Goal: Task Accomplishment & Management: Complete application form

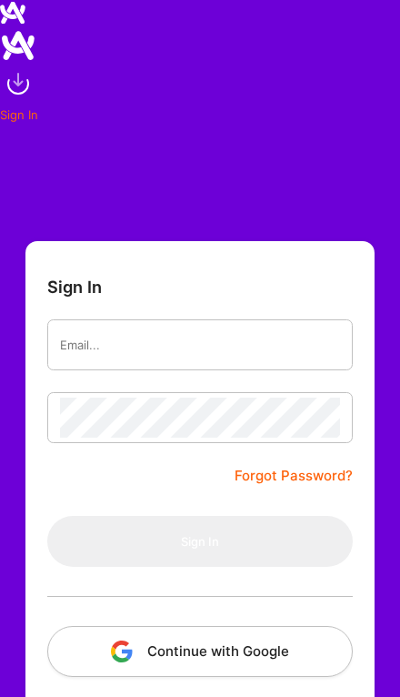
scroll to position [174, 37]
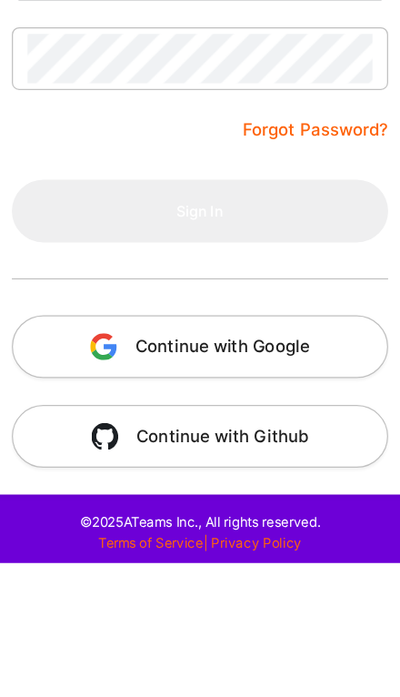
type input "[EMAIL_ADDRESS][DOMAIN_NAME]"
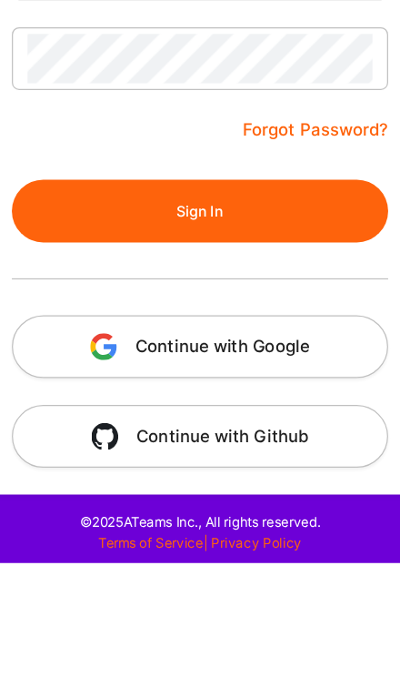
scroll to position [108, 0]
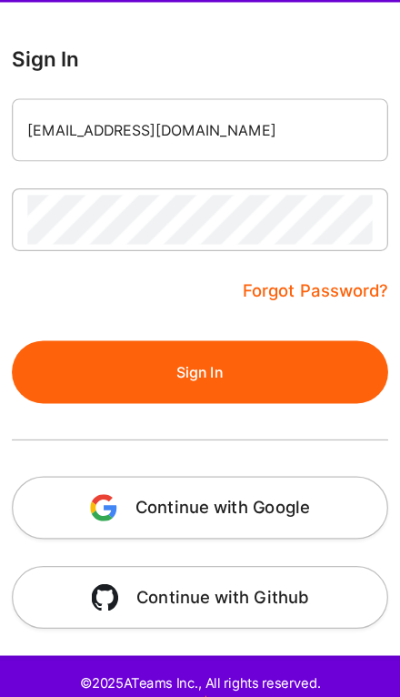
click at [225, 408] on button "Sign In" at bounding box center [200, 433] width 306 height 51
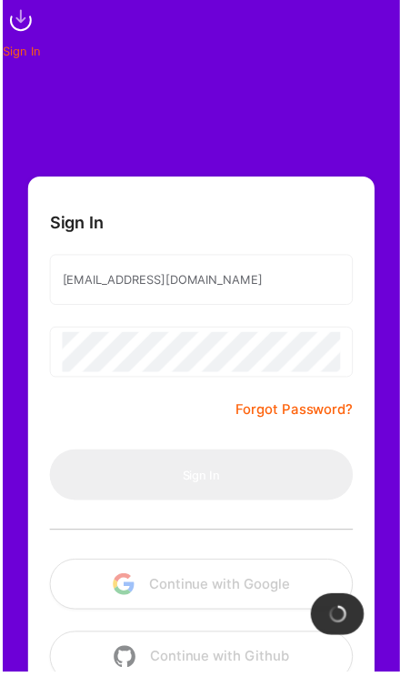
scroll to position [132, 0]
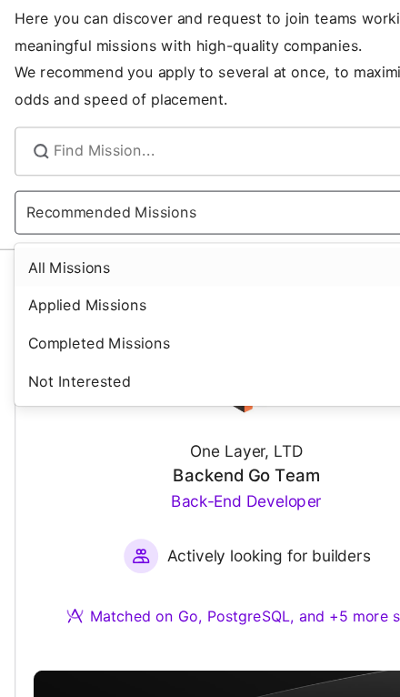
click at [274, 292] on div "All Missions" at bounding box center [200, 307] width 377 height 31
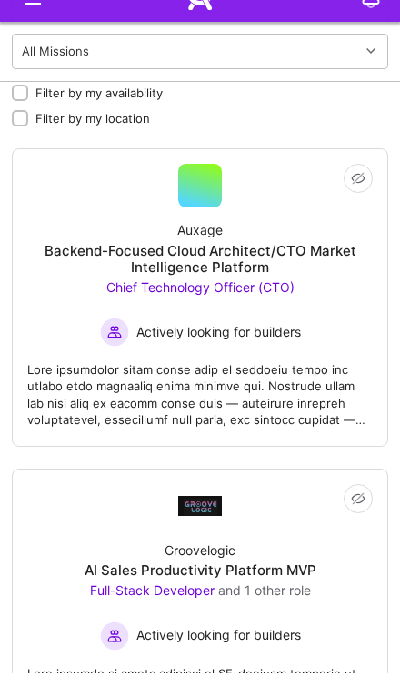
scroll to position [386, 0]
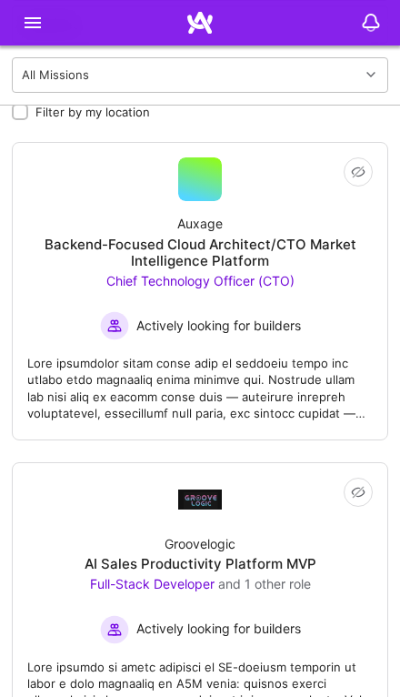
click at [93, 220] on div "Auxage Backend-Focused Cloud Architect/CTO Market Intelligence Platform Chief T…" at bounding box center [200, 270] width 346 height 139
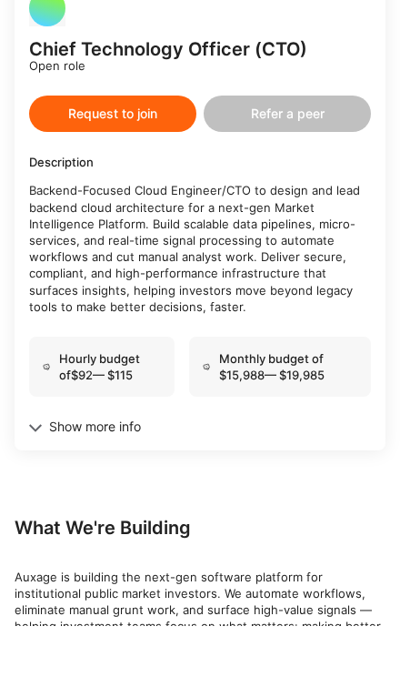
scroll to position [666, 0]
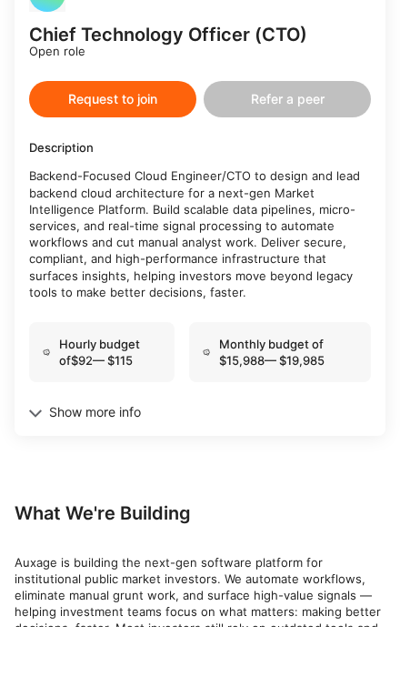
click at [73, 326] on div "Earn tokens for inviting a new [PERSON_NAME] to this mission Do you know the pe…" at bounding box center [200, 173] width 371 height 796
click at [57, 475] on div "Show more info" at bounding box center [200, 483] width 342 height 16
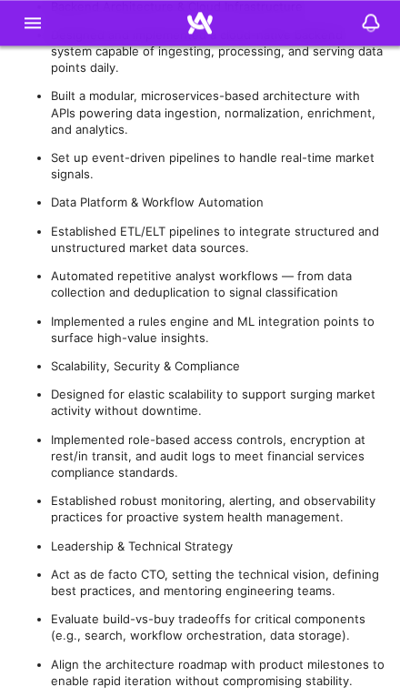
scroll to position [2243, 0]
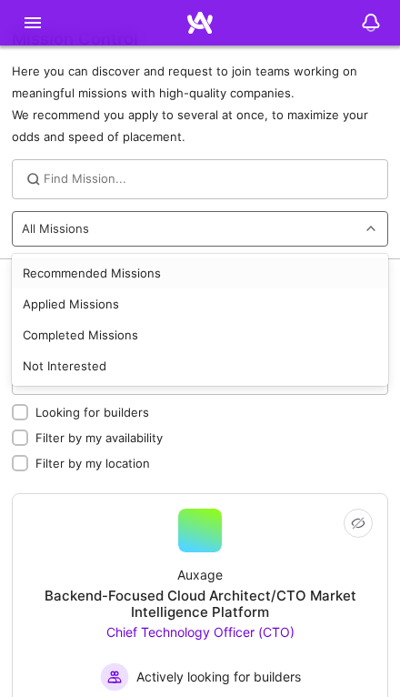
scroll to position [35, 0]
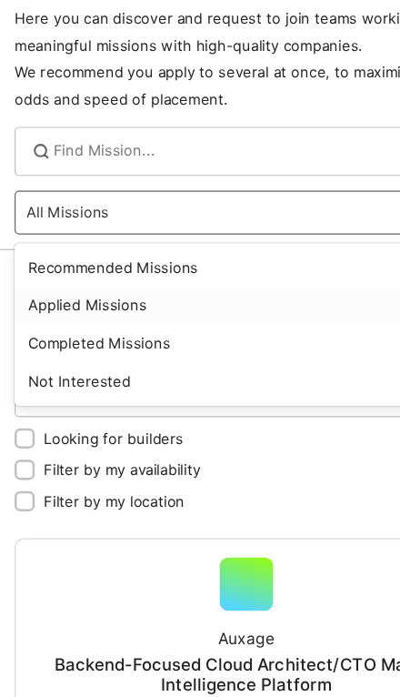
click at [38, 288] on div "Applied Missions" at bounding box center [200, 303] width 377 height 31
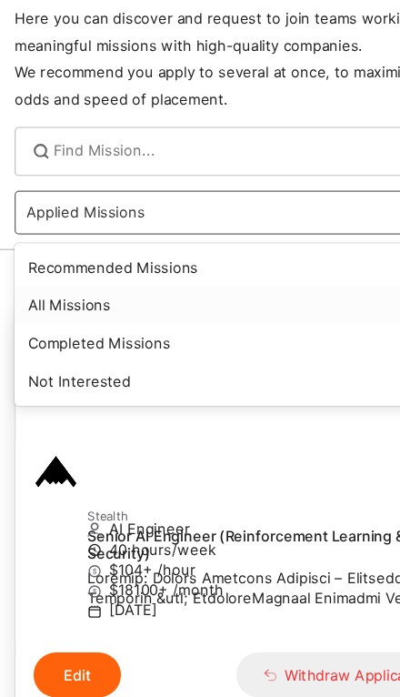
click at [46, 323] on div "All Missions" at bounding box center [200, 338] width 377 height 31
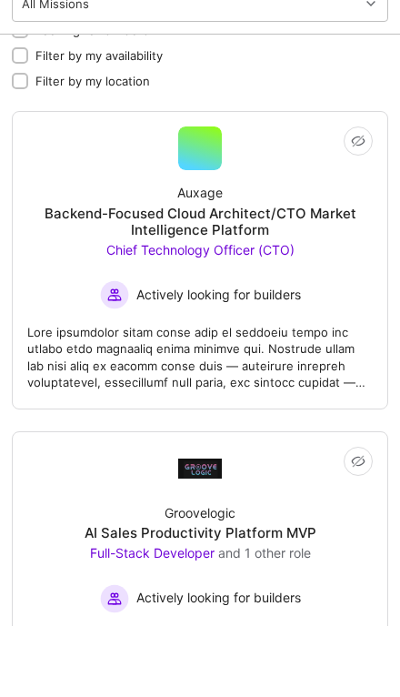
scroll to position [346, 0]
click at [52, 242] on div "Auxage Backend-Focused Cloud Architect/CTO Market Intelligence Platform Chief T…" at bounding box center [200, 310] width 346 height 139
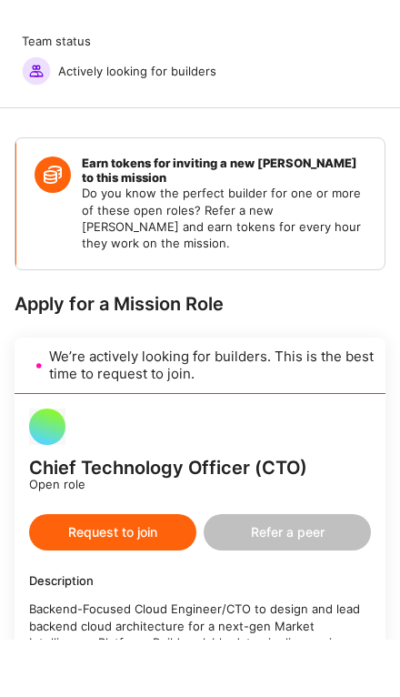
scroll to position [263, 0]
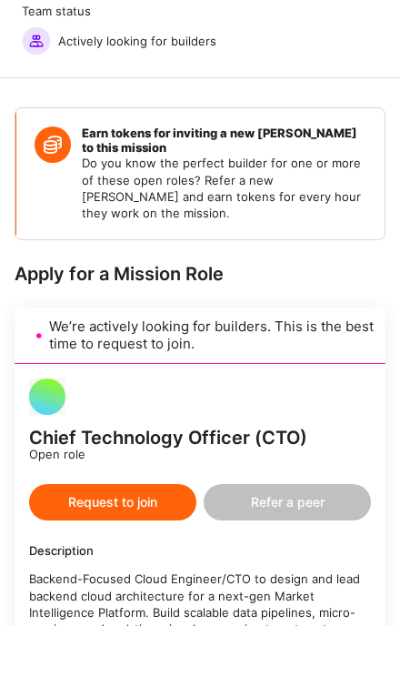
click at [90, 555] on button "Request to join" at bounding box center [112, 573] width 167 height 36
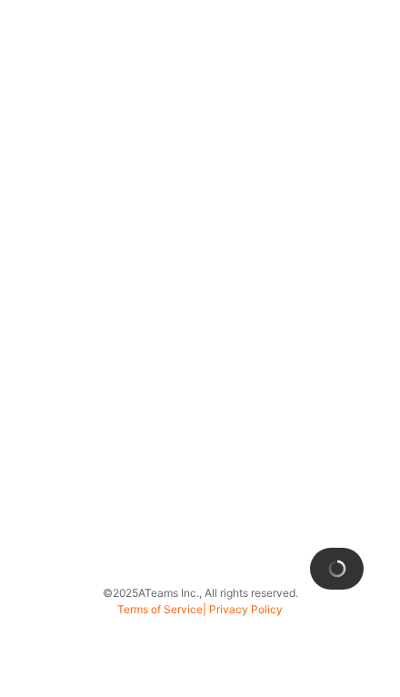
scroll to position [98, 0]
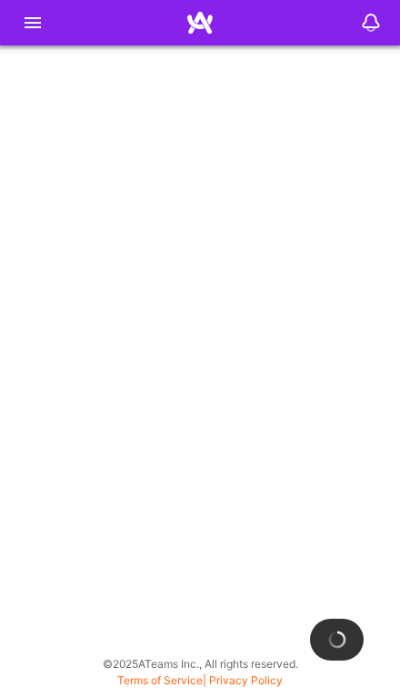
select select "IN"
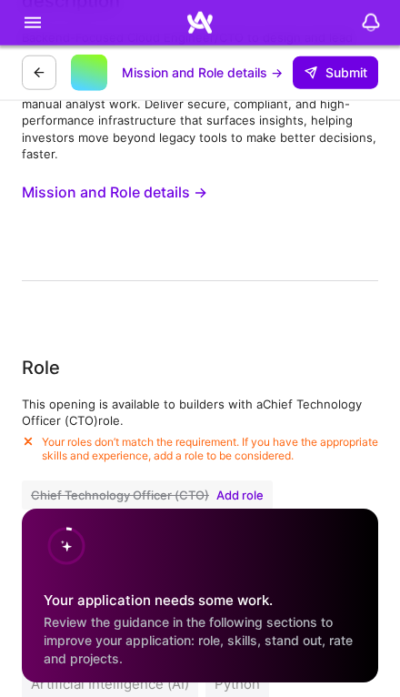
scroll to position [2909, 0]
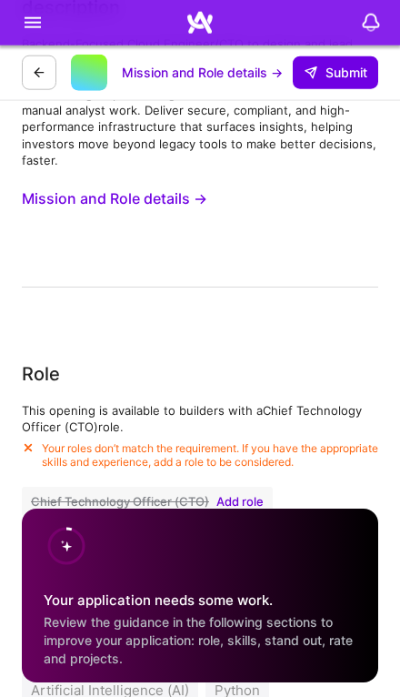
click at [237, 499] on span "Add role" at bounding box center [240, 501] width 47 height 15
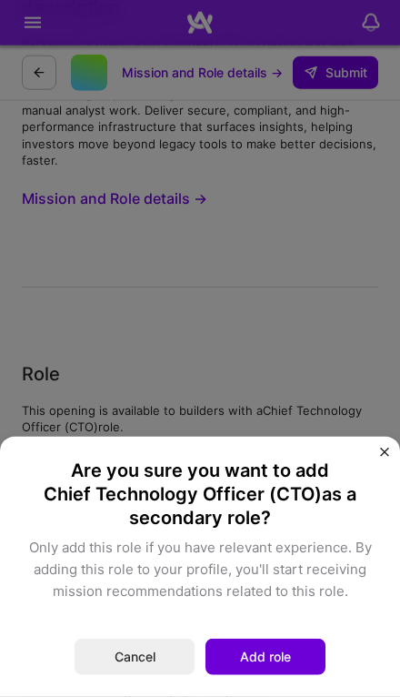
click at [286, 675] on button "Add role" at bounding box center [266, 657] width 120 height 36
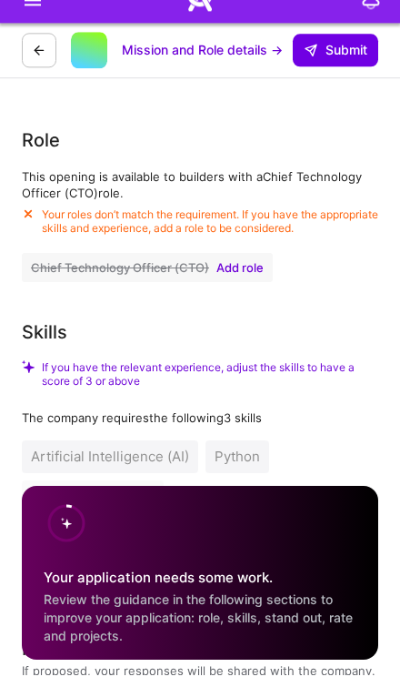
scroll to position [3095, 0]
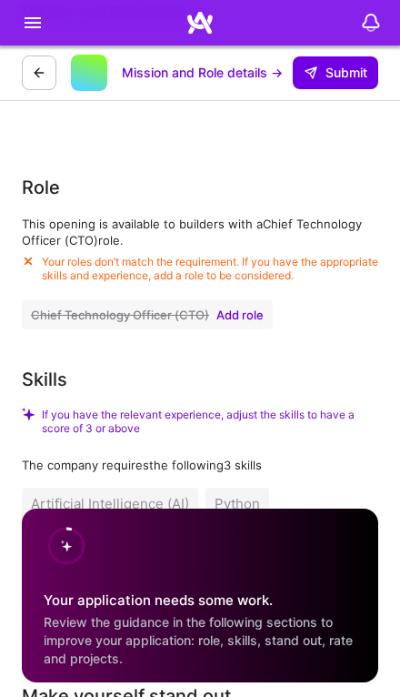
click at [258, 308] on span "Add role" at bounding box center [240, 315] width 47 height 15
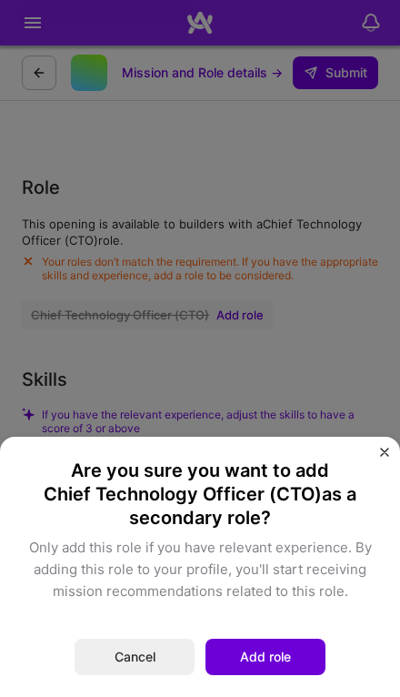
click at [280, 665] on button "Add role" at bounding box center [266, 657] width 120 height 36
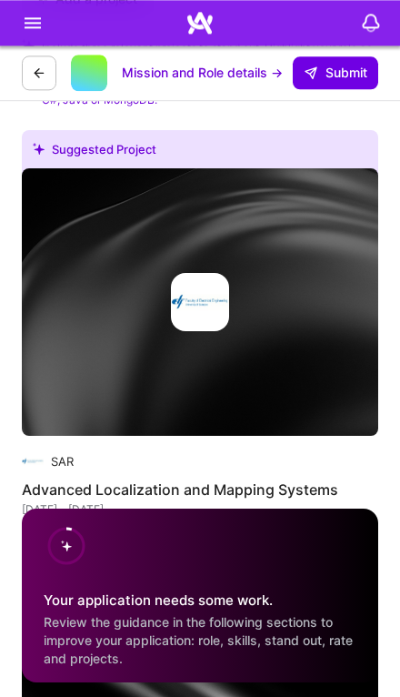
scroll to position [5559, 0]
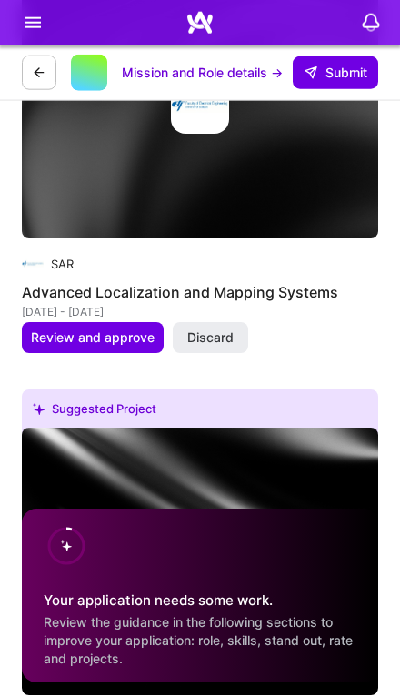
click at [239, 322] on button "Discard" at bounding box center [211, 337] width 76 height 31
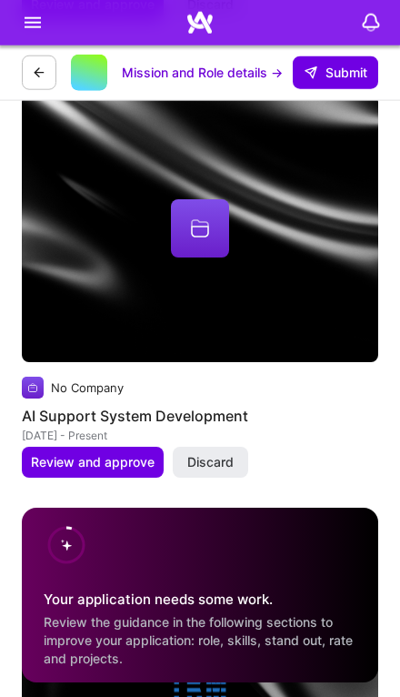
scroll to position [6044, 0]
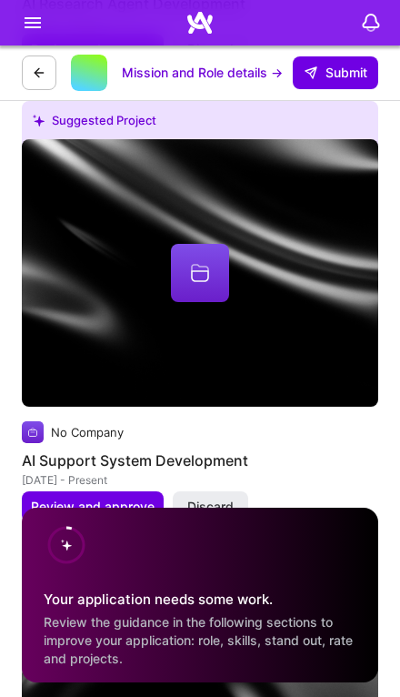
click at [243, 491] on button "Discard" at bounding box center [211, 506] width 76 height 31
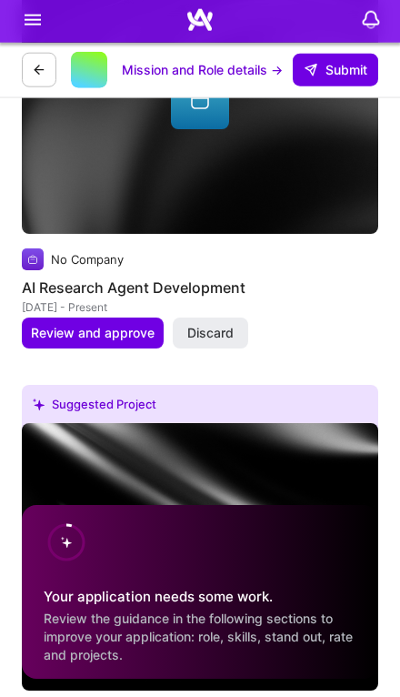
scroll to position [5753, 0]
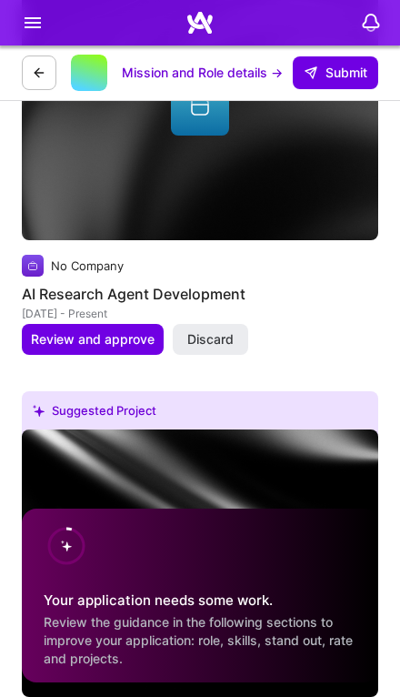
click at [217, 330] on span "Discard" at bounding box center [210, 339] width 46 height 18
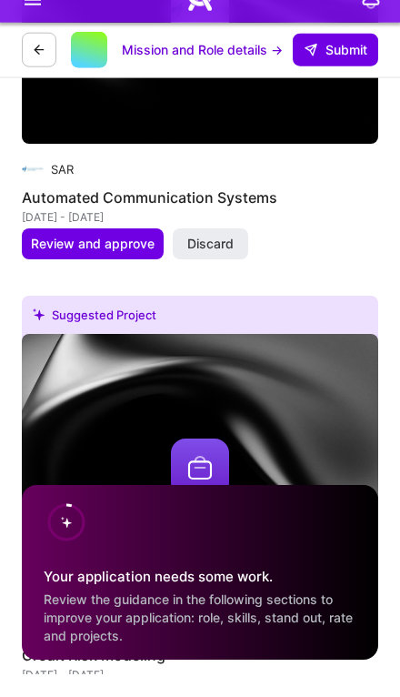
scroll to position [6272, 0]
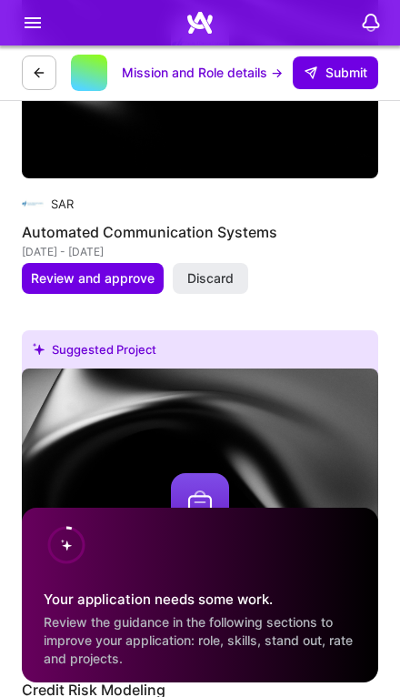
click at [238, 263] on button "Discard" at bounding box center [211, 278] width 76 height 31
click at [238, 257] on div "Suggested Project SAR Automated Communication Systems [DATE] - [DATE] Review an…" at bounding box center [200, 94] width 357 height 442
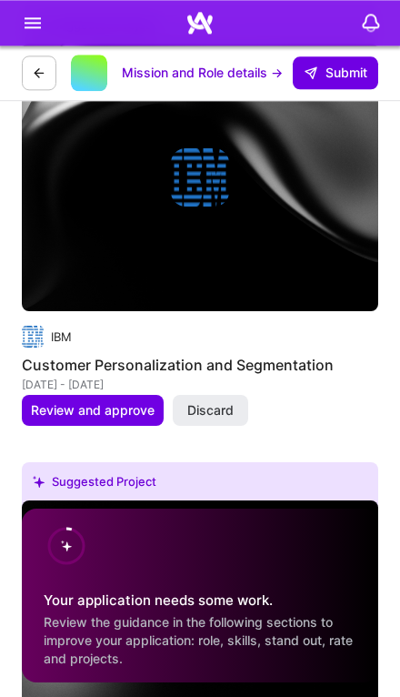
scroll to position [6596, 0]
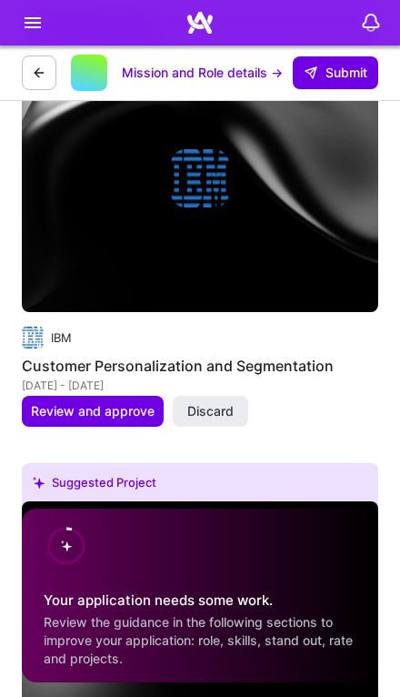
click at [237, 396] on button "Discard" at bounding box center [211, 411] width 76 height 31
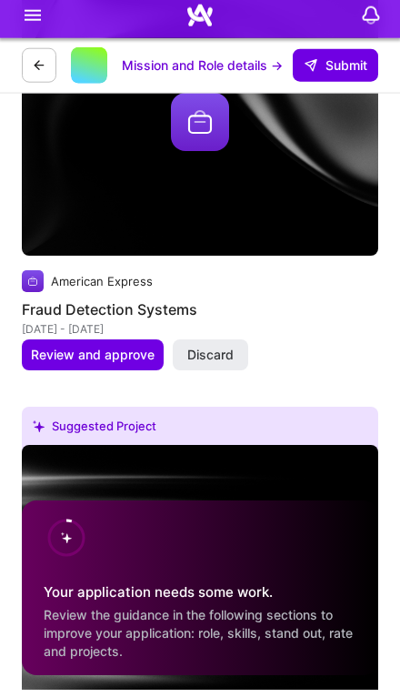
scroll to position [6572, 0]
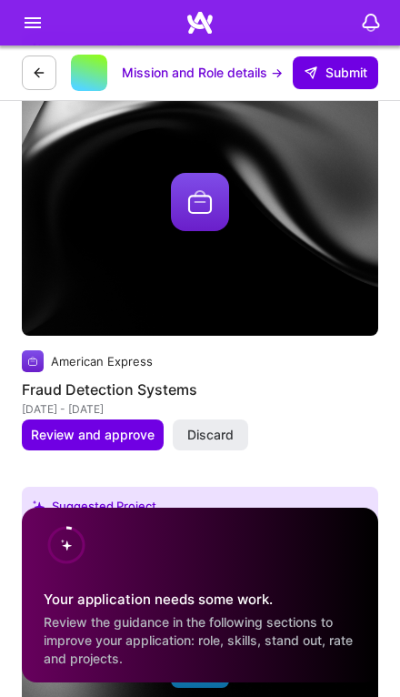
click at [233, 419] on button "Discard" at bounding box center [211, 434] width 76 height 31
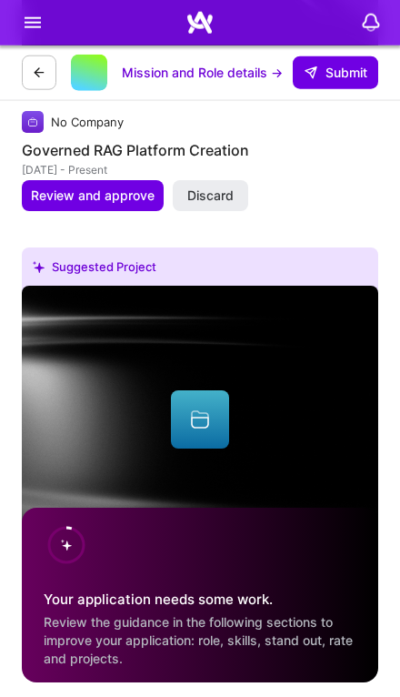
scroll to position [6811, 0]
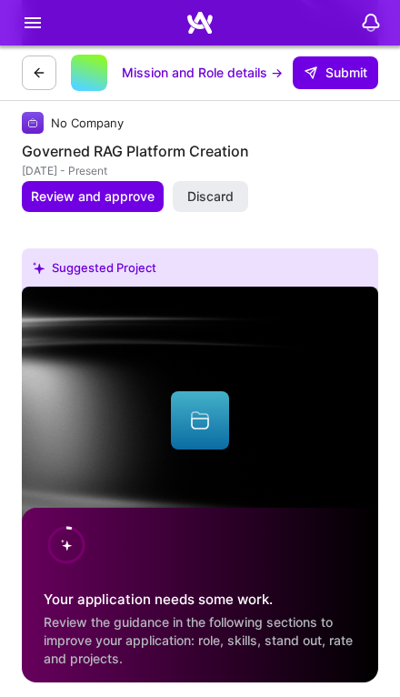
click at [227, 187] on span "Discard" at bounding box center [210, 196] width 46 height 18
click at [240, 181] on button "Discard" at bounding box center [211, 196] width 76 height 31
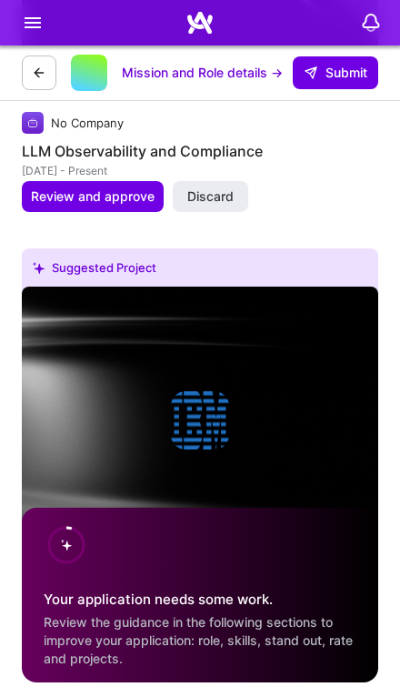
click at [245, 181] on button "Discard" at bounding box center [211, 196] width 76 height 31
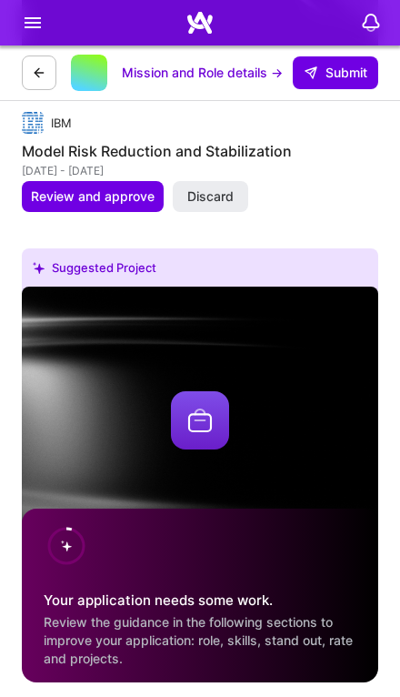
click at [246, 181] on button "Discard" at bounding box center [211, 196] width 76 height 31
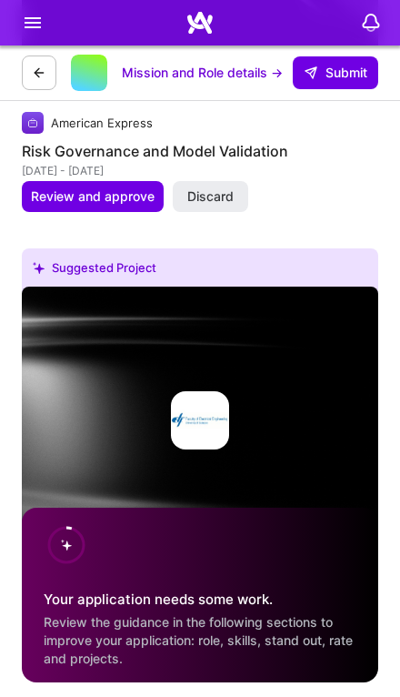
click at [220, 187] on span "Discard" at bounding box center [210, 196] width 46 height 18
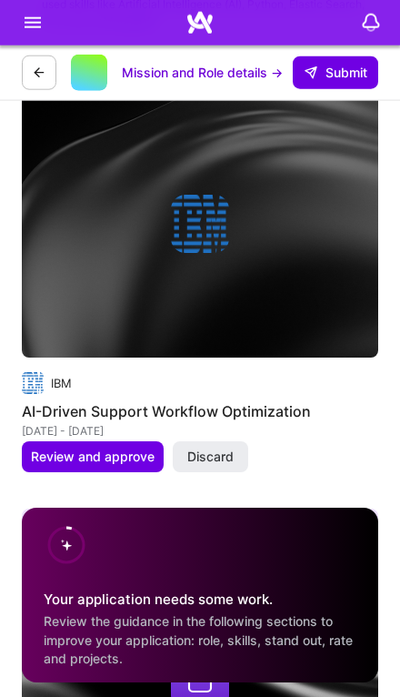
scroll to position [5664, 0]
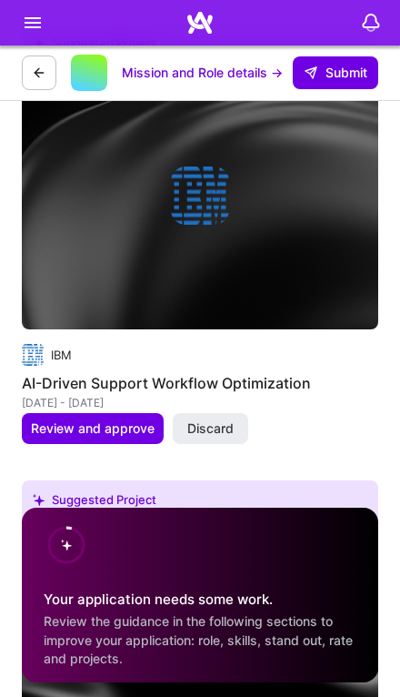
click at [219, 419] on span "Discard" at bounding box center [210, 428] width 46 height 18
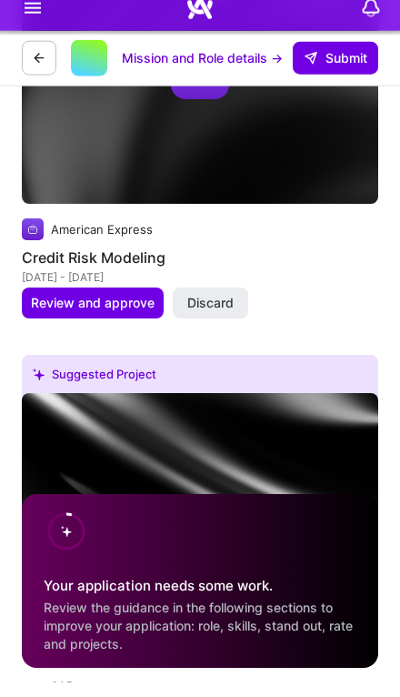
scroll to position [5775, 0]
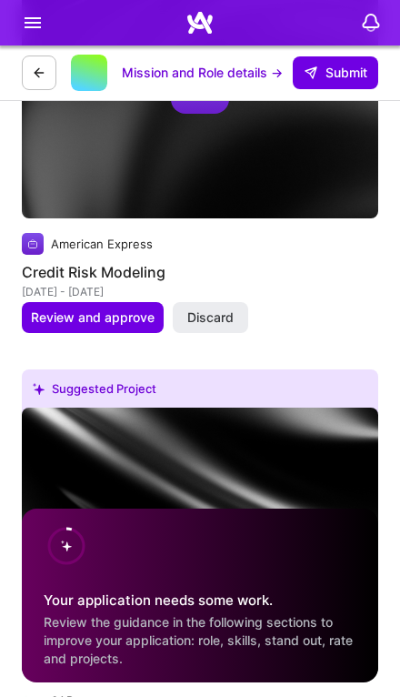
click at [227, 302] on button "Discard" at bounding box center [211, 317] width 76 height 31
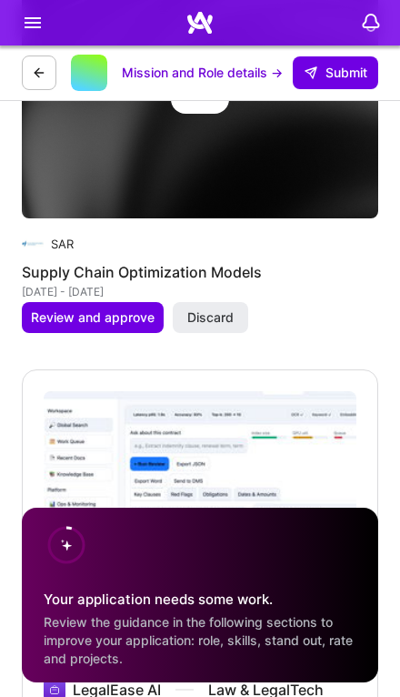
click at [236, 302] on button "Discard" at bounding box center [211, 317] width 76 height 31
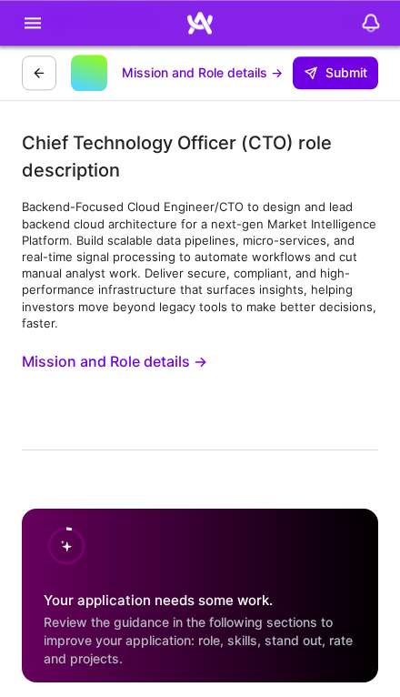
scroll to position [2719, 0]
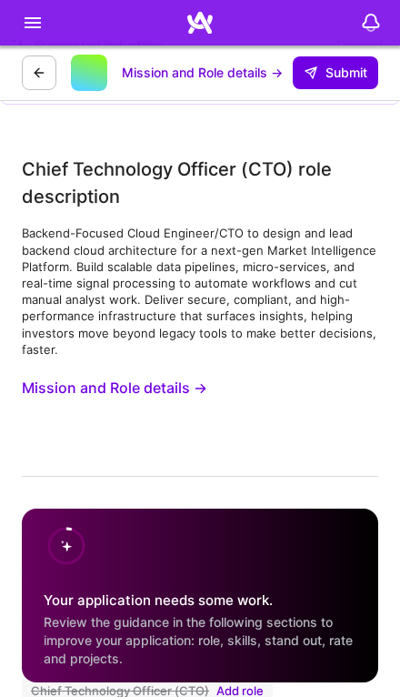
click at [33, 388] on button "Mission and Role details →" at bounding box center [115, 387] width 186 height 31
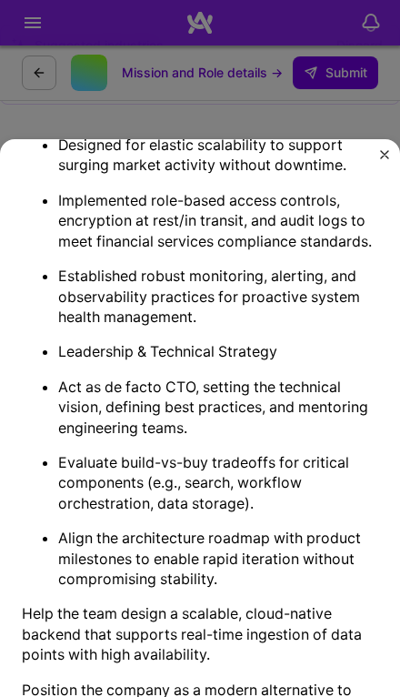
scroll to position [1459, 0]
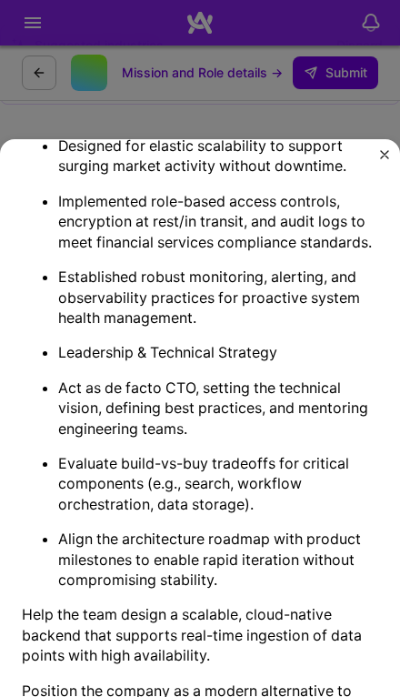
click at [365, 61] on ul "Backend Architecture & Cloud Infrastructure Designed and implemented a cloud-na…" at bounding box center [200, 93] width 357 height 993
click at [388, 150] on img "Close" at bounding box center [384, 154] width 9 height 9
